Goal: Contribute content

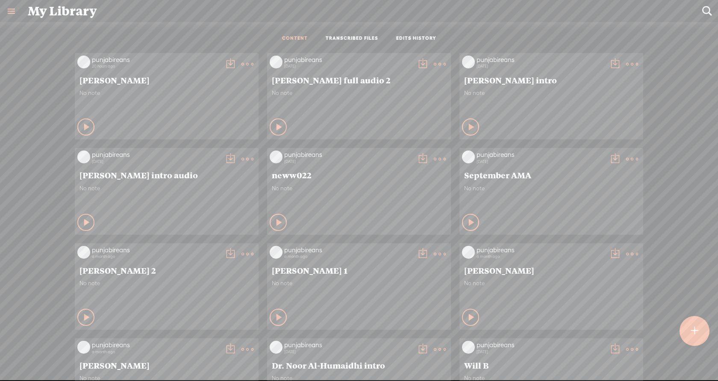
click at [697, 317] on div at bounding box center [694, 331] width 30 height 30
click at [703, 337] on div at bounding box center [694, 331] width 30 height 30
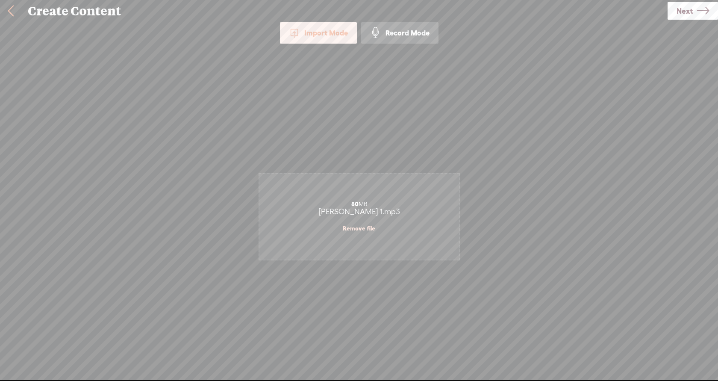
click at [685, 14] on span "Next" at bounding box center [684, 11] width 16 height 22
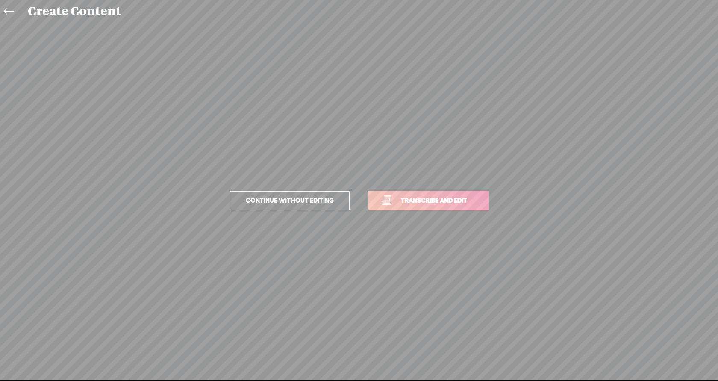
click at [437, 207] on link "Transcribe and edit" at bounding box center [428, 201] width 121 height 20
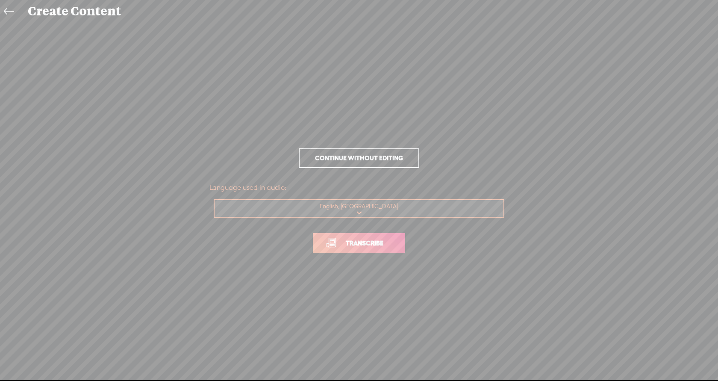
click at [358, 240] on span "Transcribe" at bounding box center [365, 243] width 56 height 10
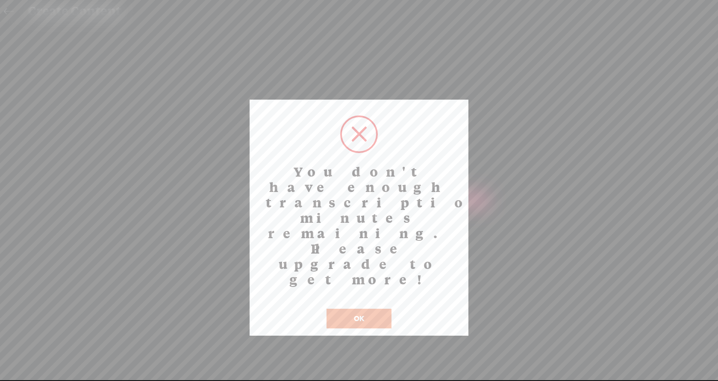
click at [358, 308] on button "OK" at bounding box center [358, 318] width 65 height 20
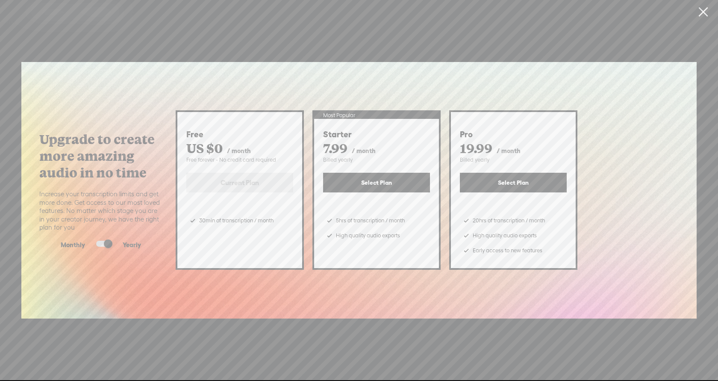
click at [705, 10] on link at bounding box center [702, 12] width 21 height 24
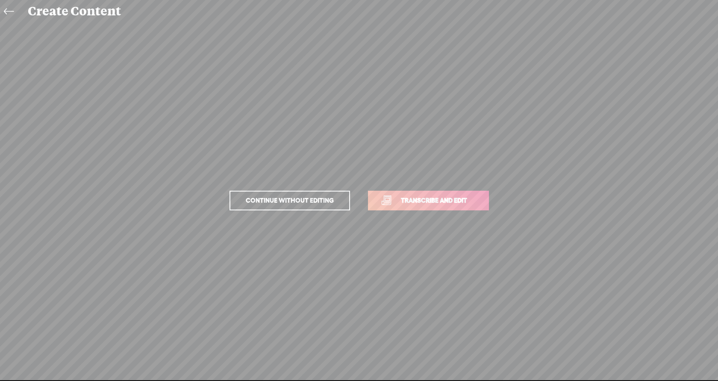
click at [10, 12] on icon at bounding box center [9, 11] width 10 height 19
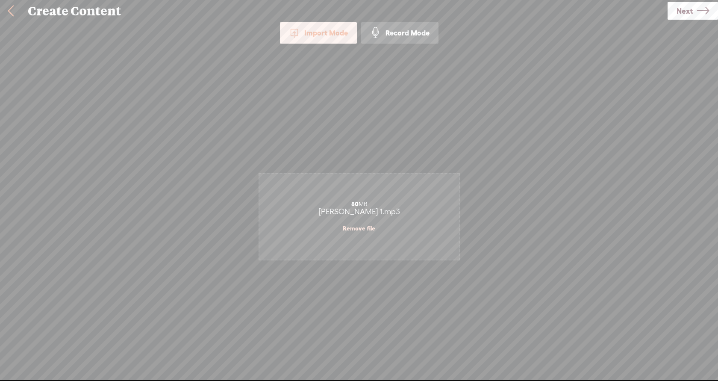
click at [9, 9] on link at bounding box center [10, 11] width 21 height 22
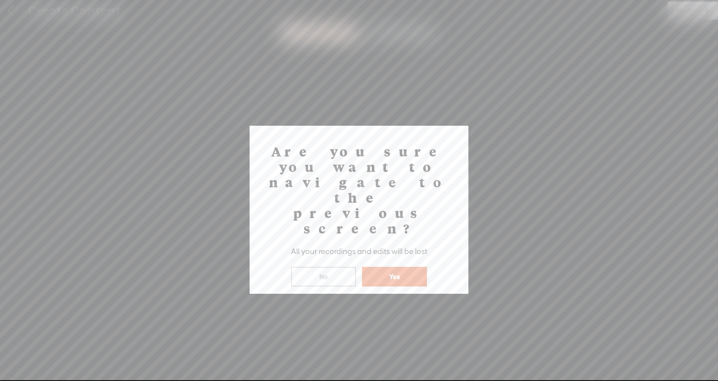
click at [382, 267] on button "Yes" at bounding box center [394, 277] width 65 height 20
